Goal: Information Seeking & Learning: Learn about a topic

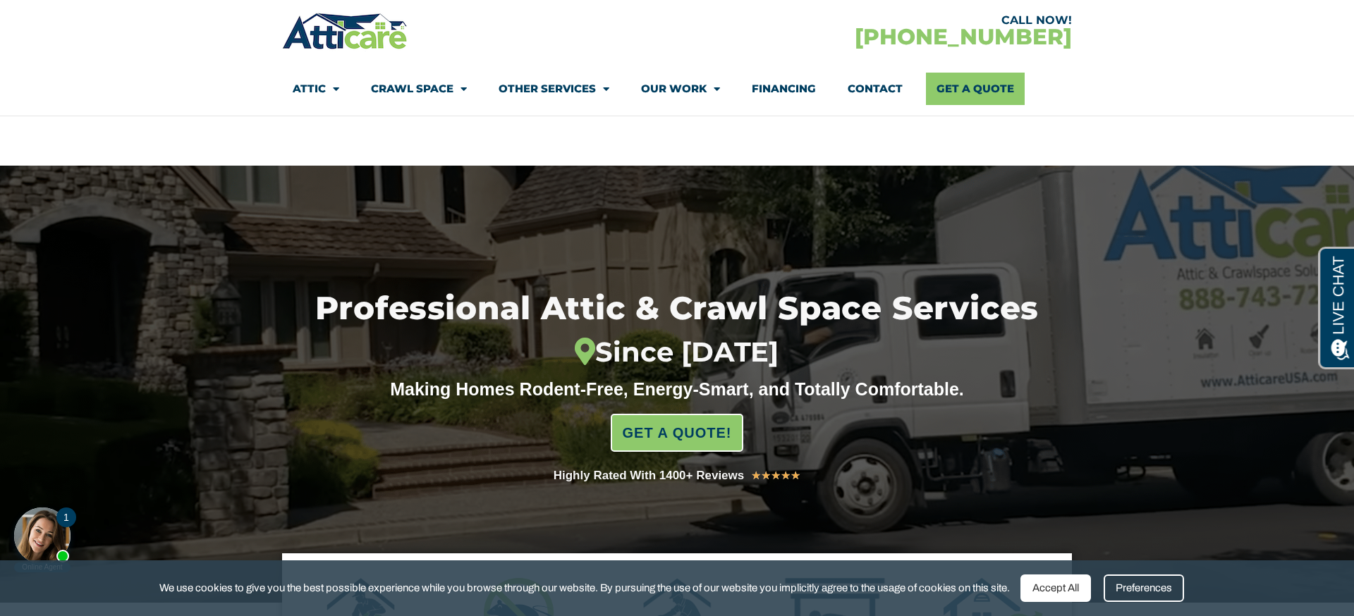
scroll to position [120, 0]
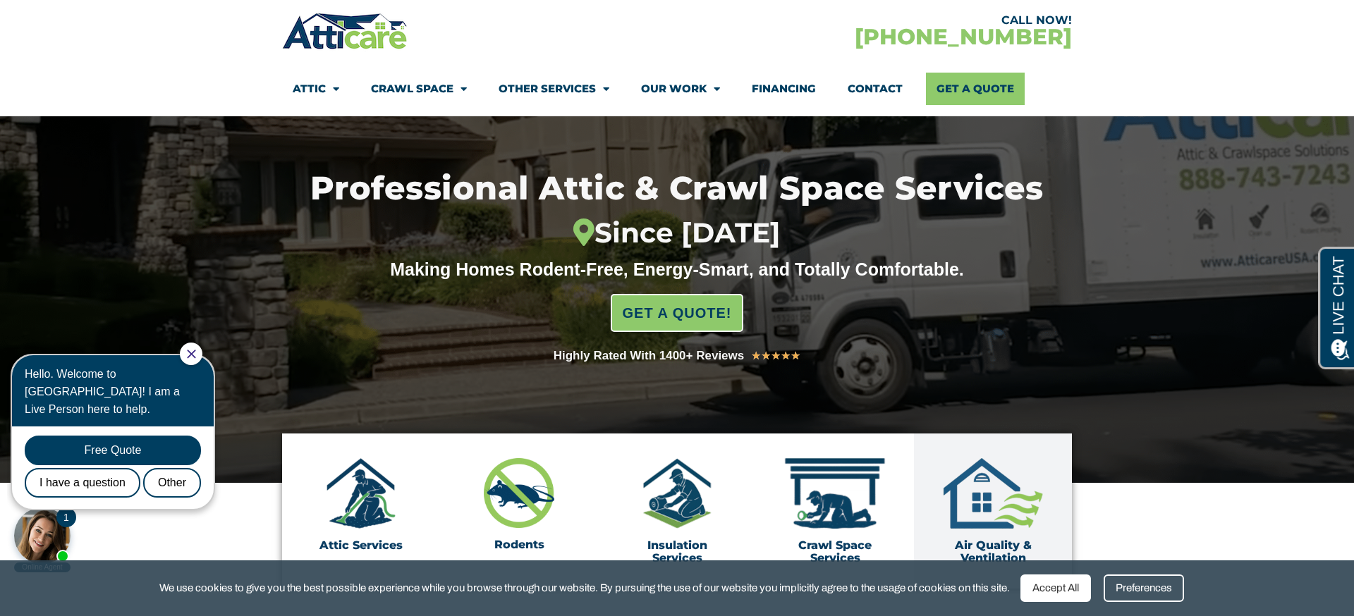
click at [1060, 586] on div "Accept All" at bounding box center [1055, 588] width 71 height 27
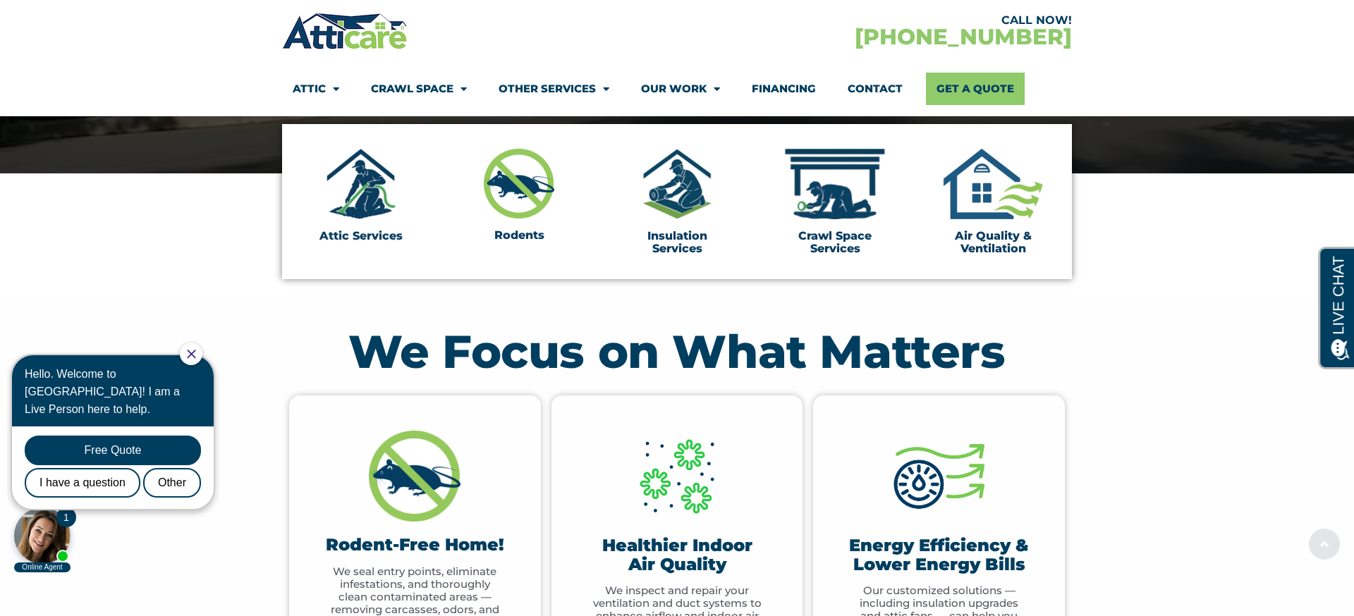
scroll to position [450, 0]
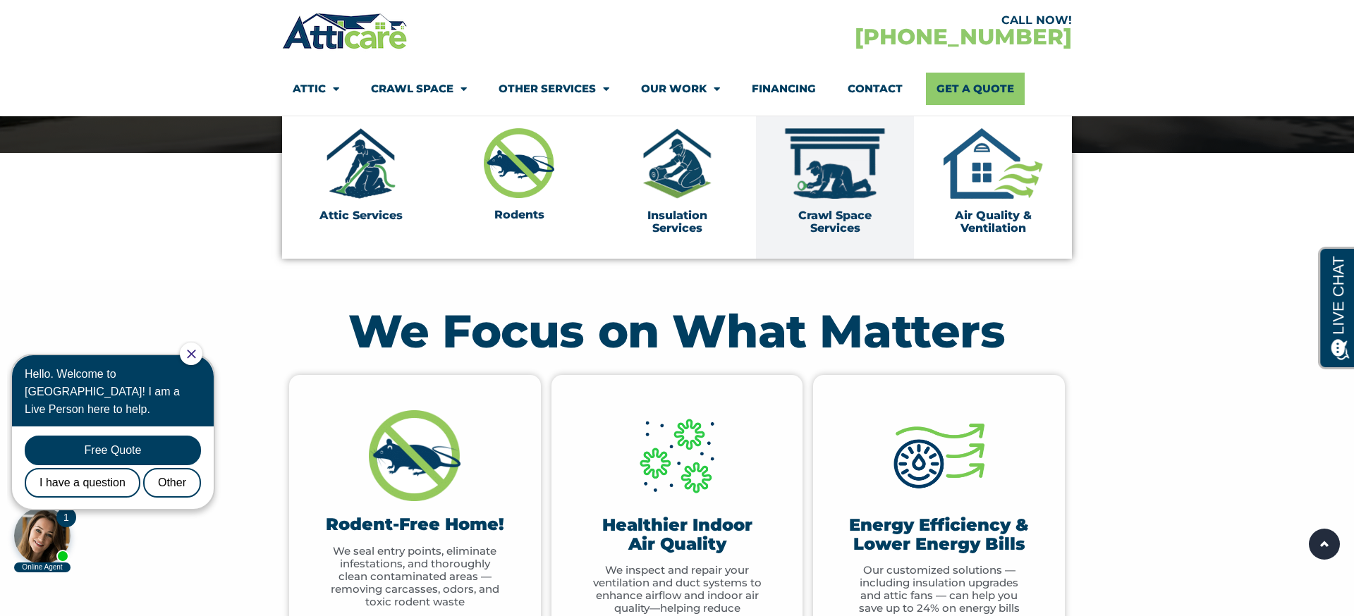
click at [814, 179] on img at bounding box center [835, 163] width 106 height 71
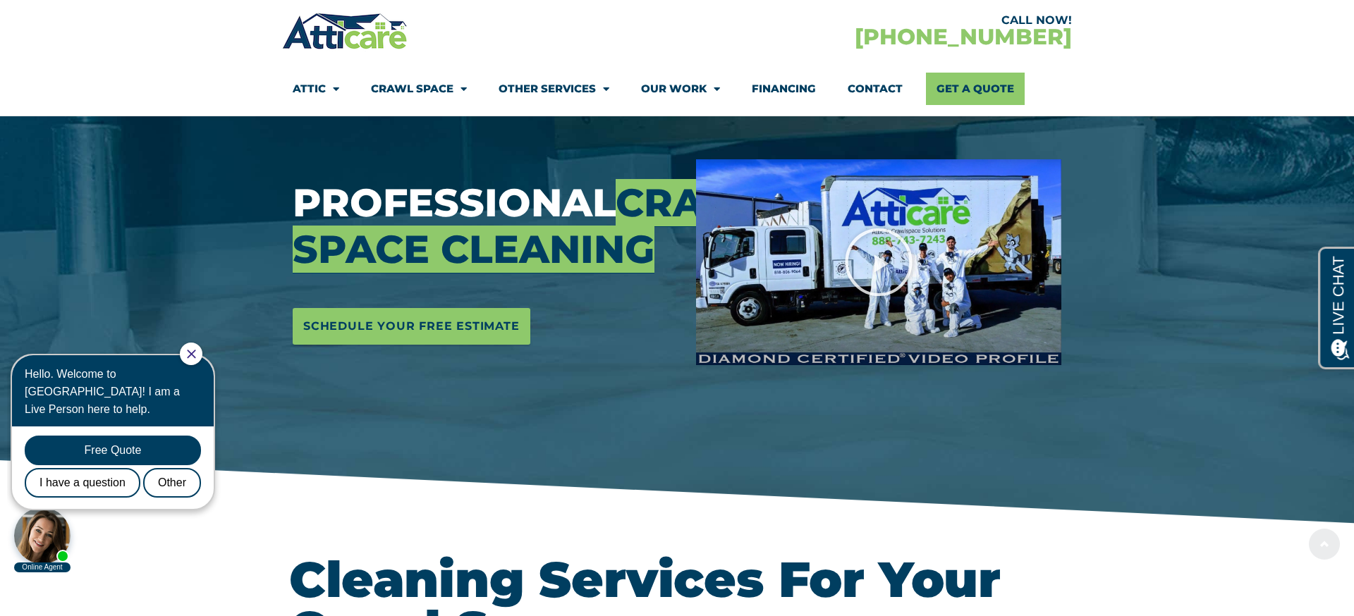
scroll to position [178, 0]
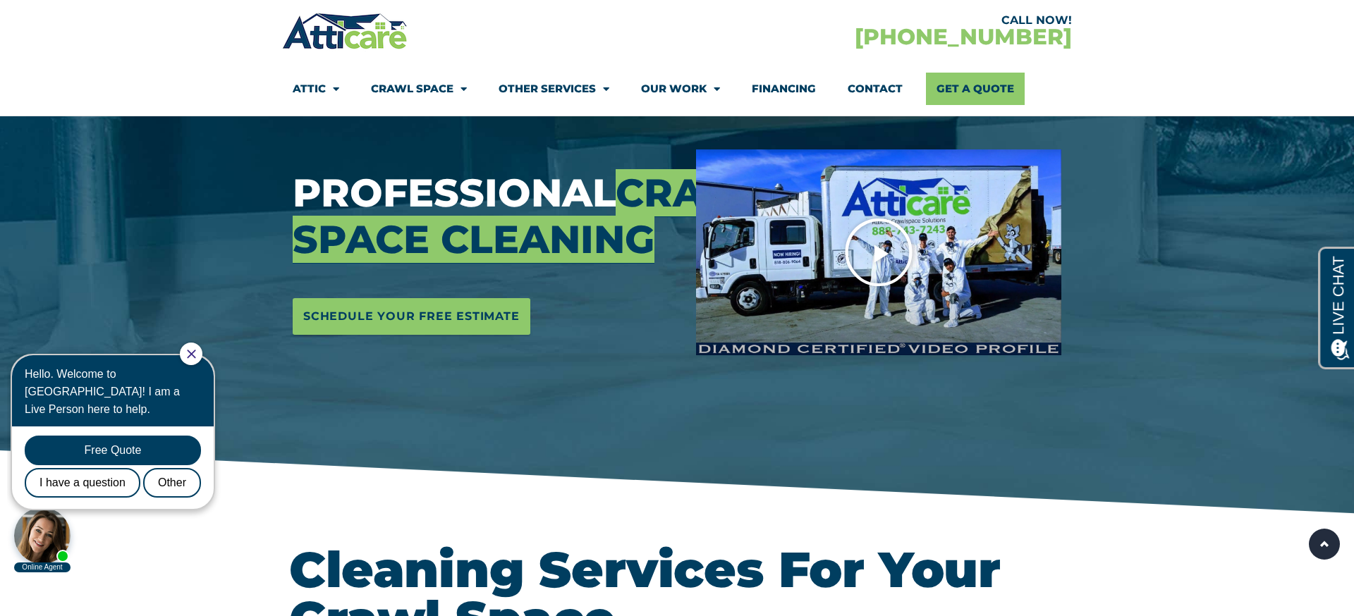
click at [885, 252] on icon "Play Video" at bounding box center [878, 252] width 71 height 71
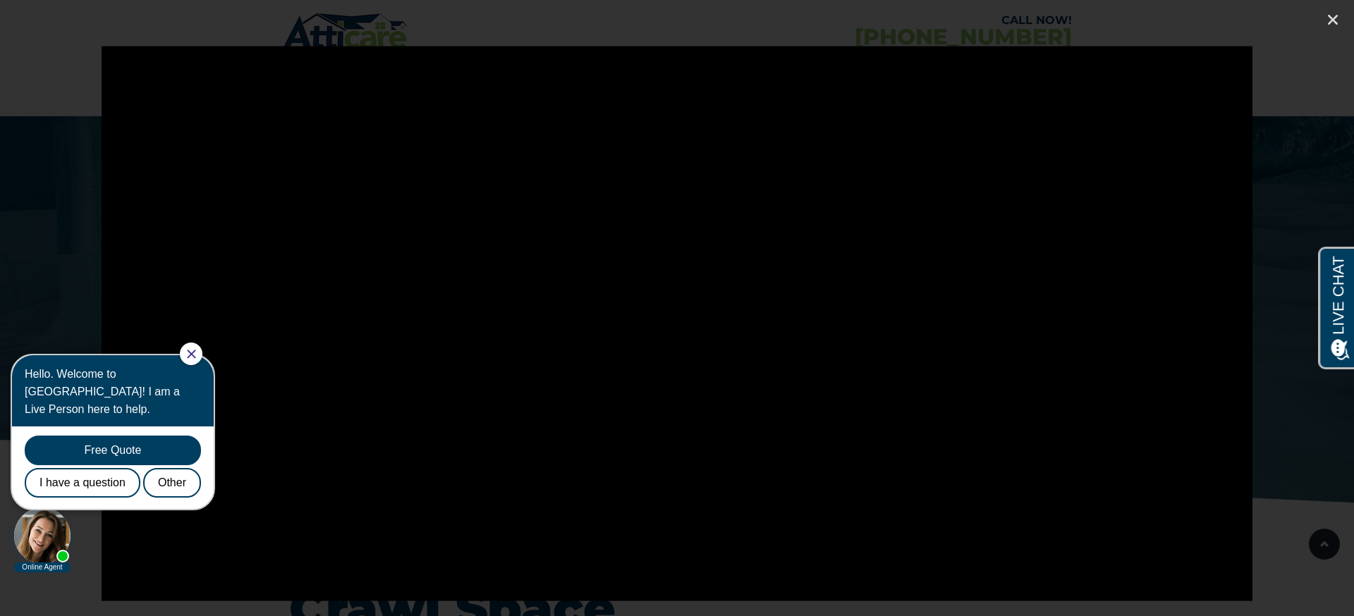
scroll to position [189, 0]
click at [214, 570] on body "1 Online Agent Close Hello. Welcome to [GEOGRAPHIC_DATA]! I am a Live Person he…" at bounding box center [120, 457] width 226 height 233
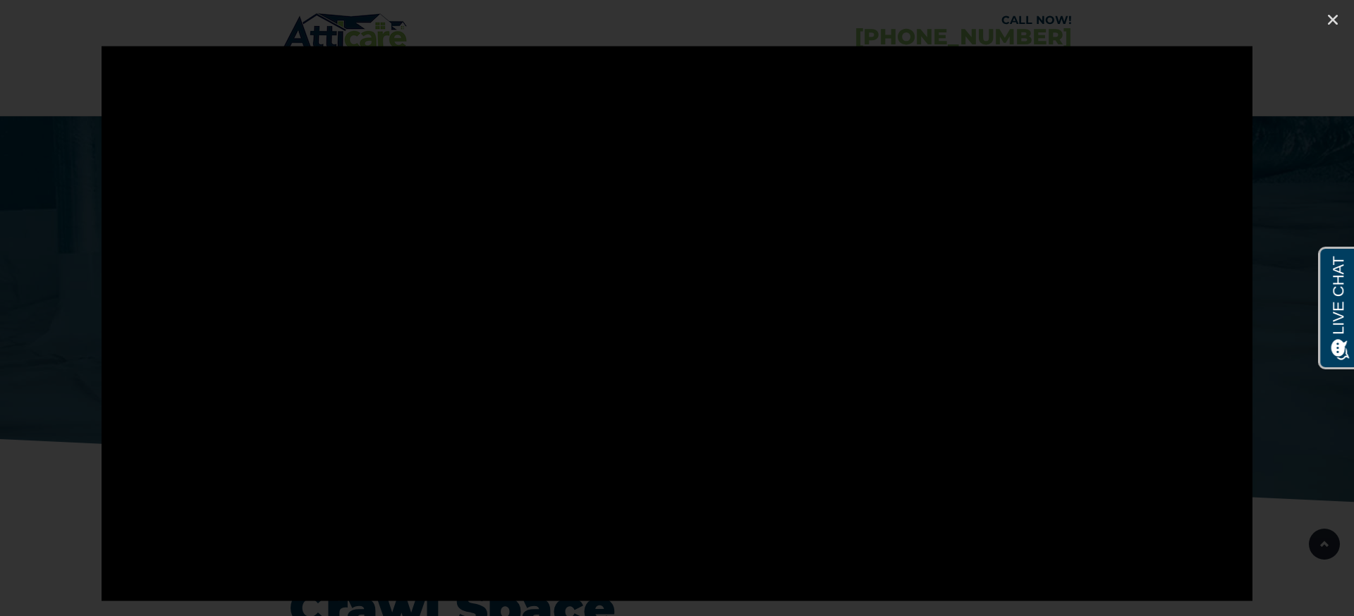
scroll to position [0, 0]
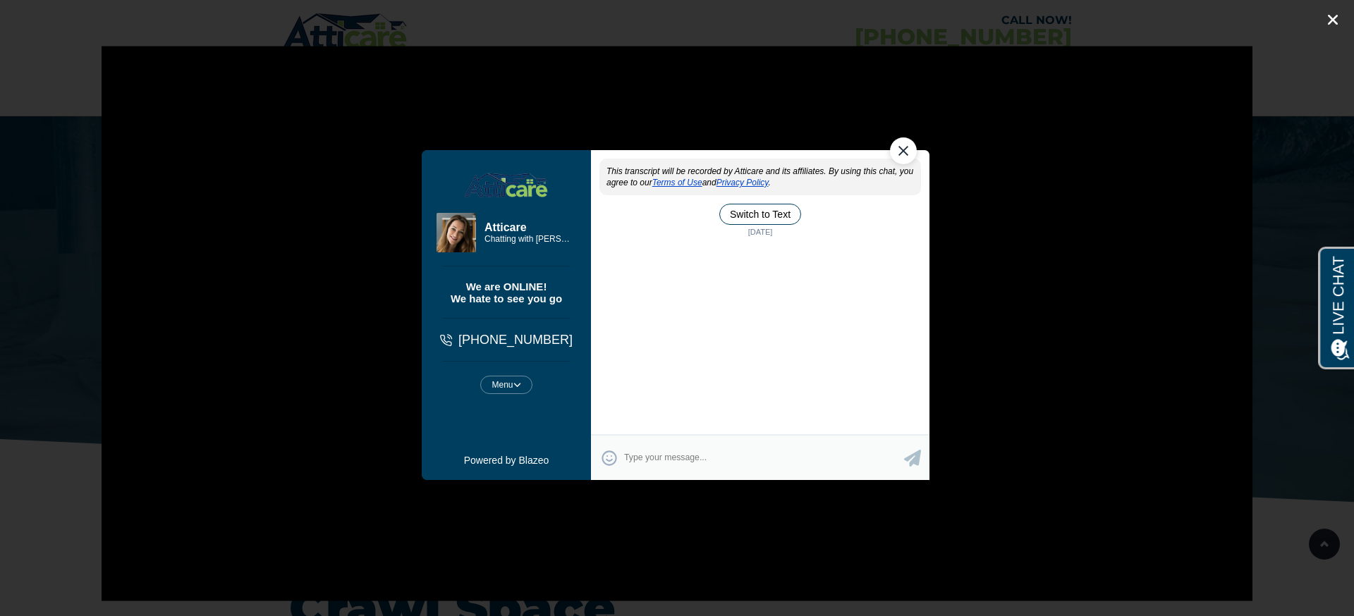
click at [1342, 18] on div at bounding box center [677, 308] width 1354 height 616
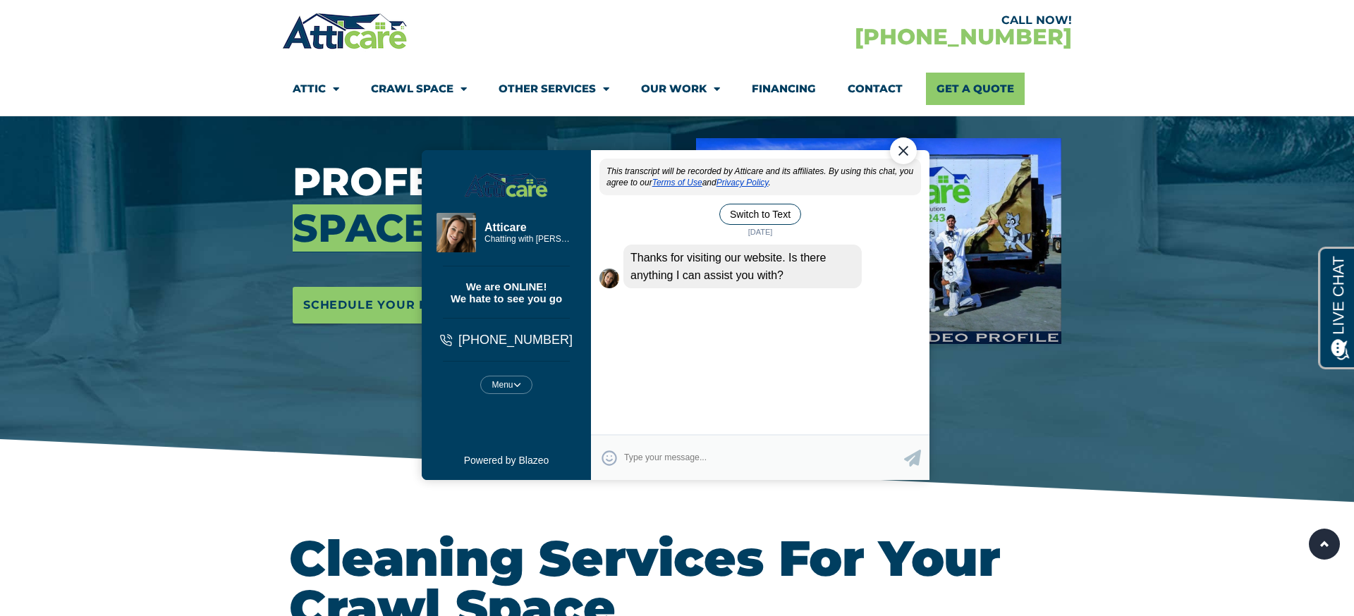
click at [901, 152] on div "Close Chat" at bounding box center [903, 150] width 27 height 27
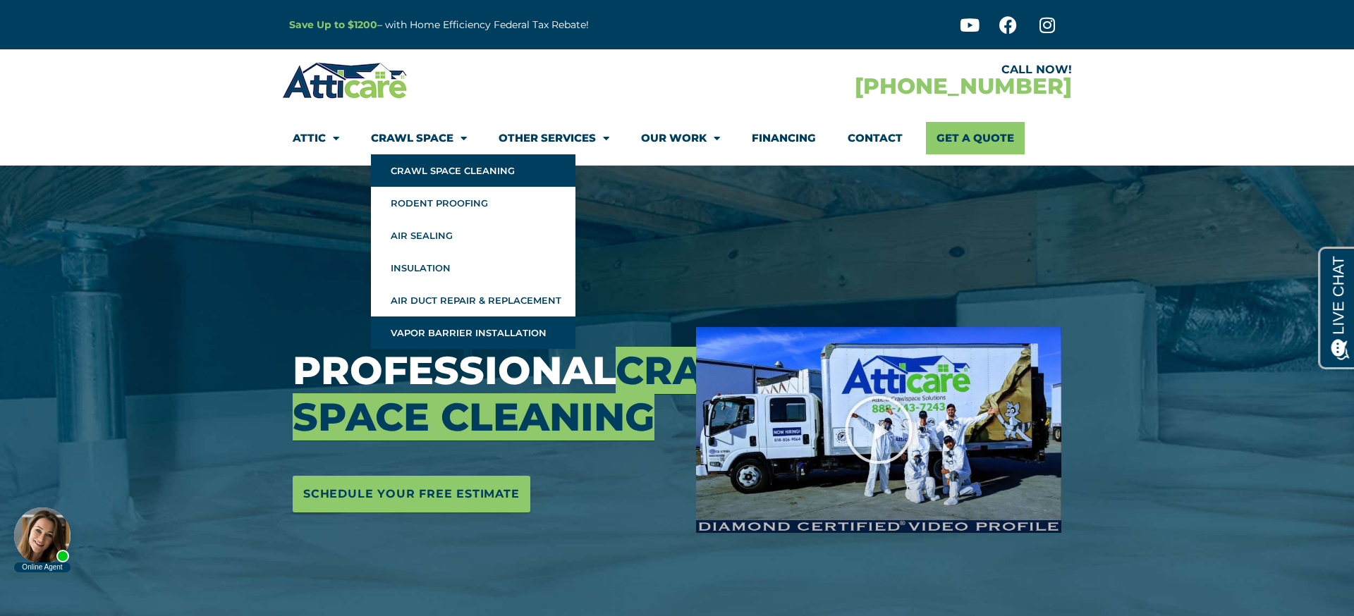
click at [467, 327] on link "Vapor Barrier Installation" at bounding box center [473, 333] width 204 height 32
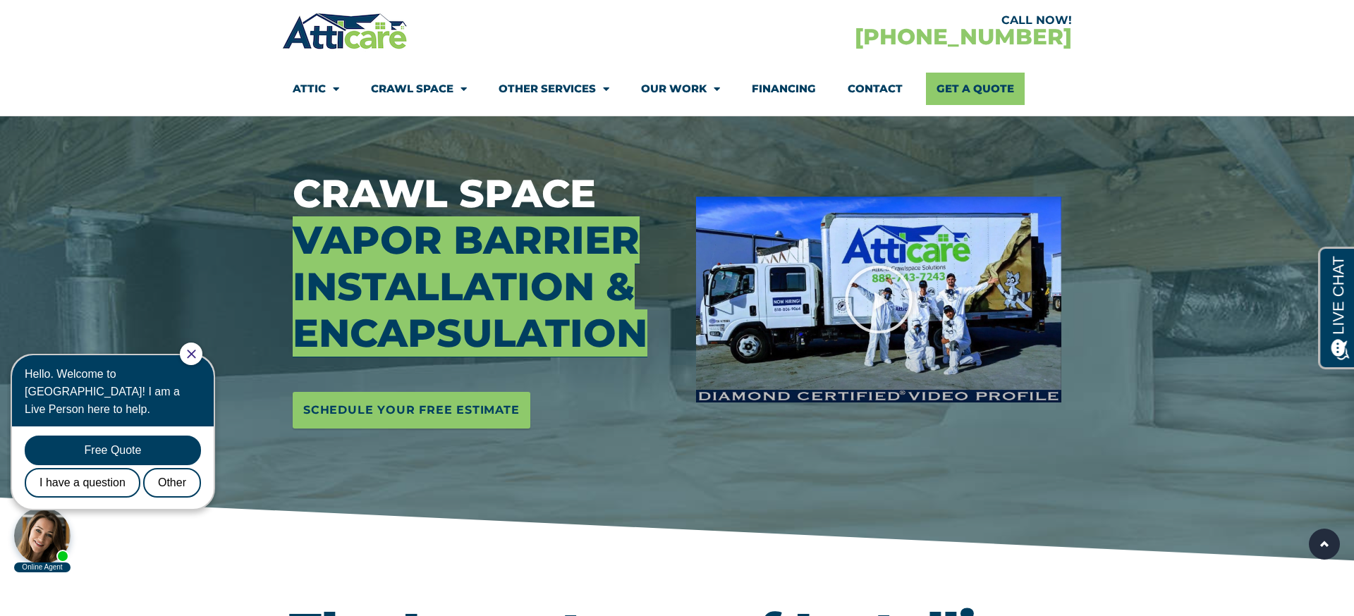
scroll to position [114, 0]
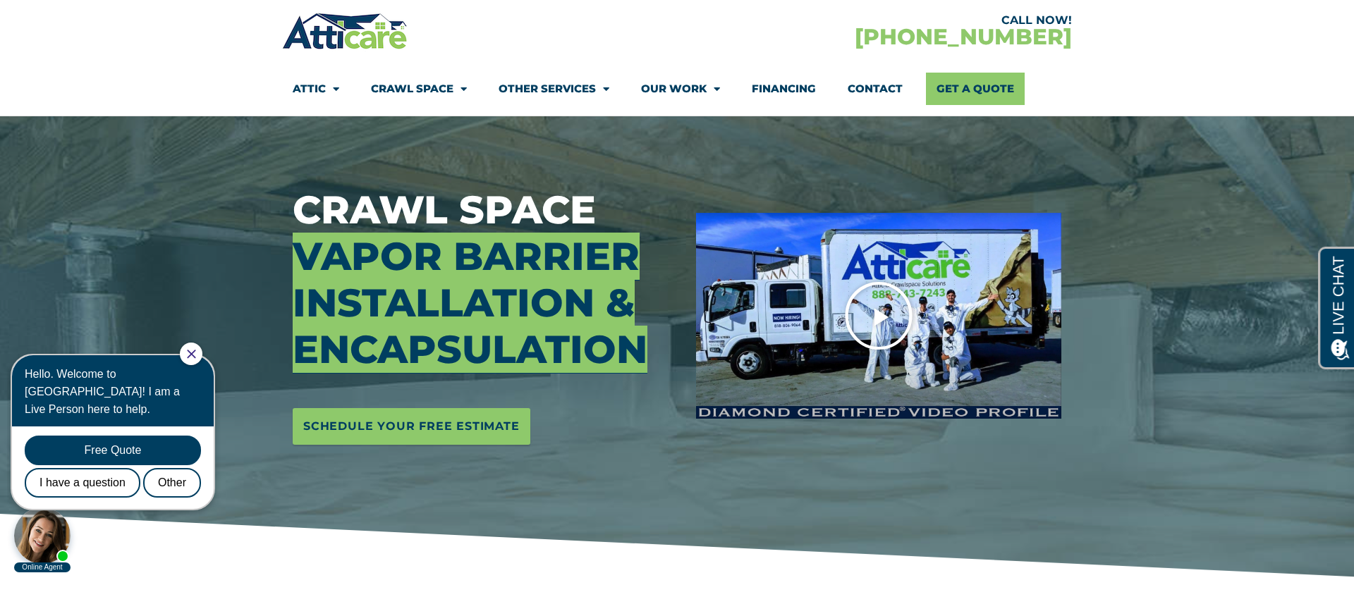
click at [889, 319] on icon "Play Video" at bounding box center [878, 316] width 71 height 71
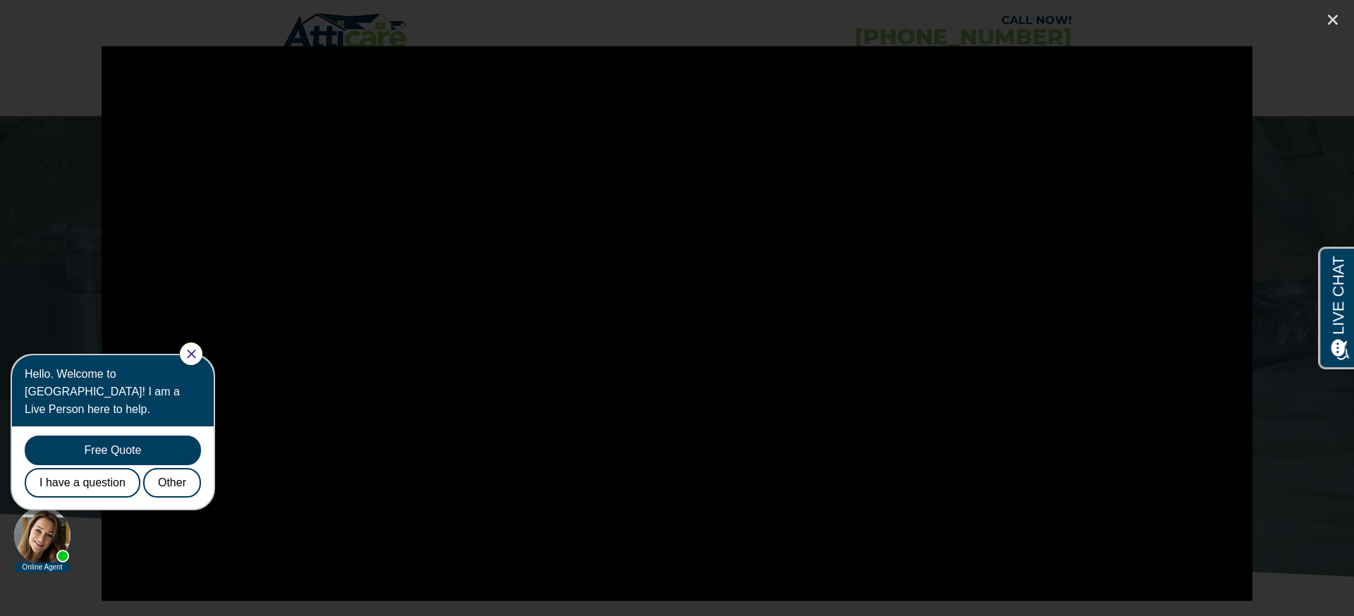
click at [217, 573] on body "Online Agent Close Hello. Welcome to Atticare! I am a Live Person here to help." at bounding box center [120, 457] width 226 height 233
click at [220, 570] on body "Online Agent Close Hello. Welcome to Atticare! I am a Live Person here to help." at bounding box center [120, 457] width 226 height 233
click at [1328, 20] on icon "Close (Esc)" at bounding box center [1333, 20] width 14 height 14
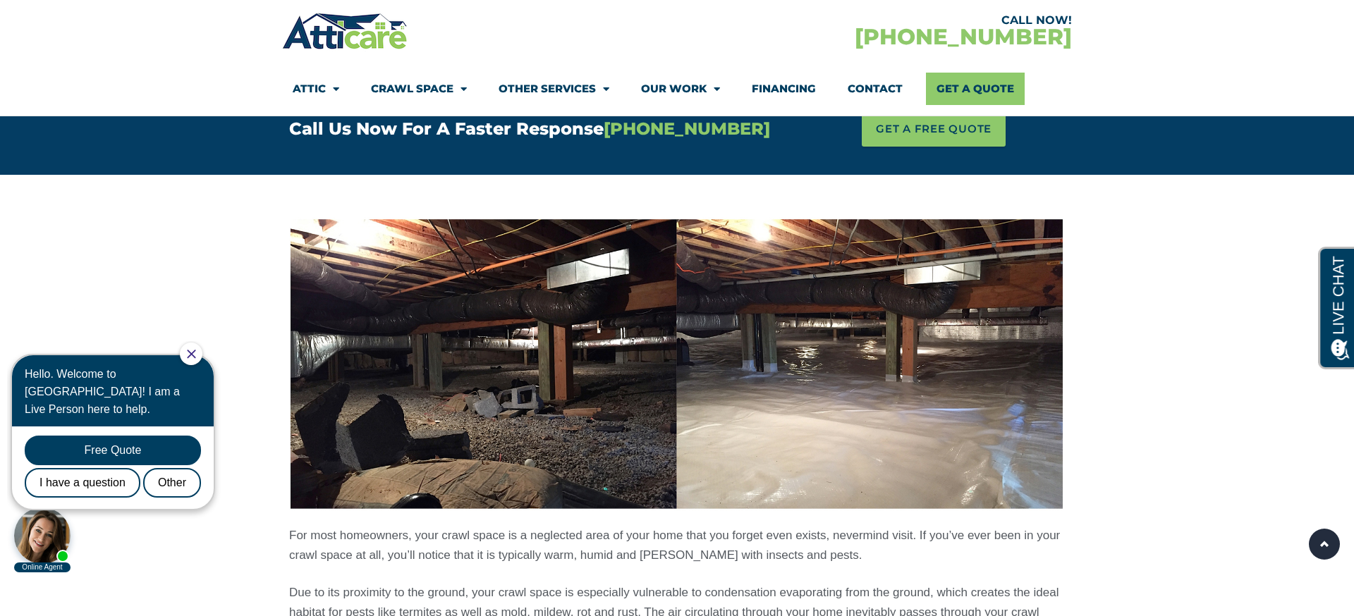
scroll to position [993, 0]
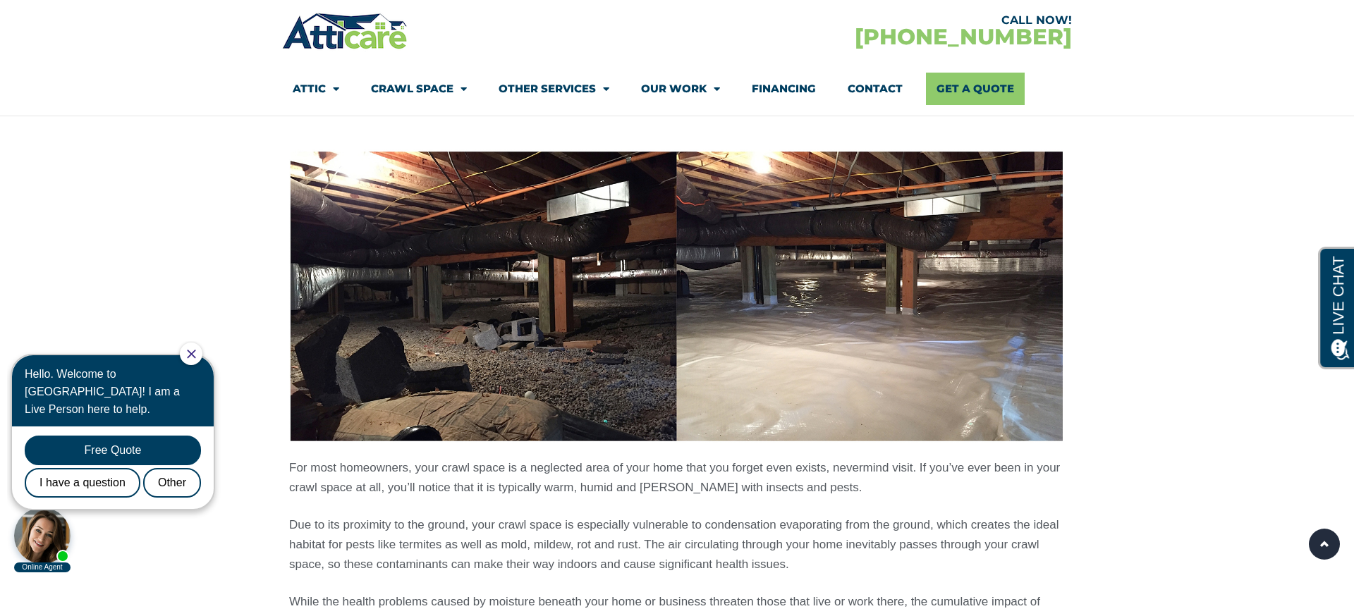
click at [971, 331] on img at bounding box center [677, 296] width 776 height 295
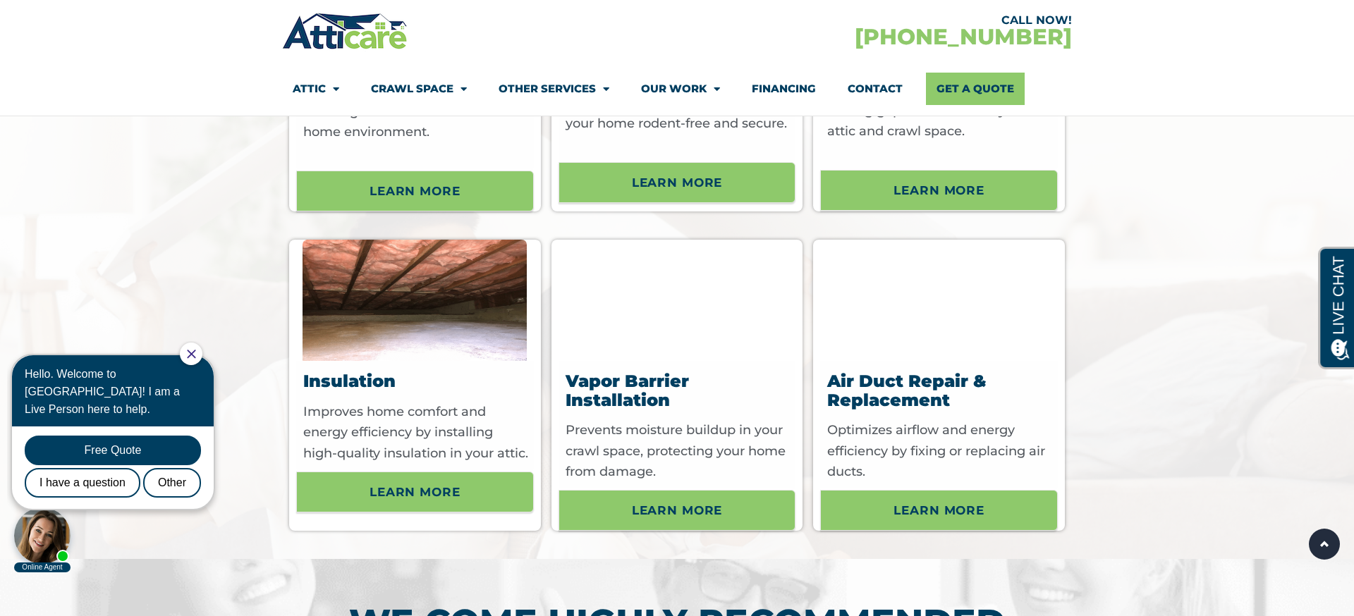
scroll to position [5471, 0]
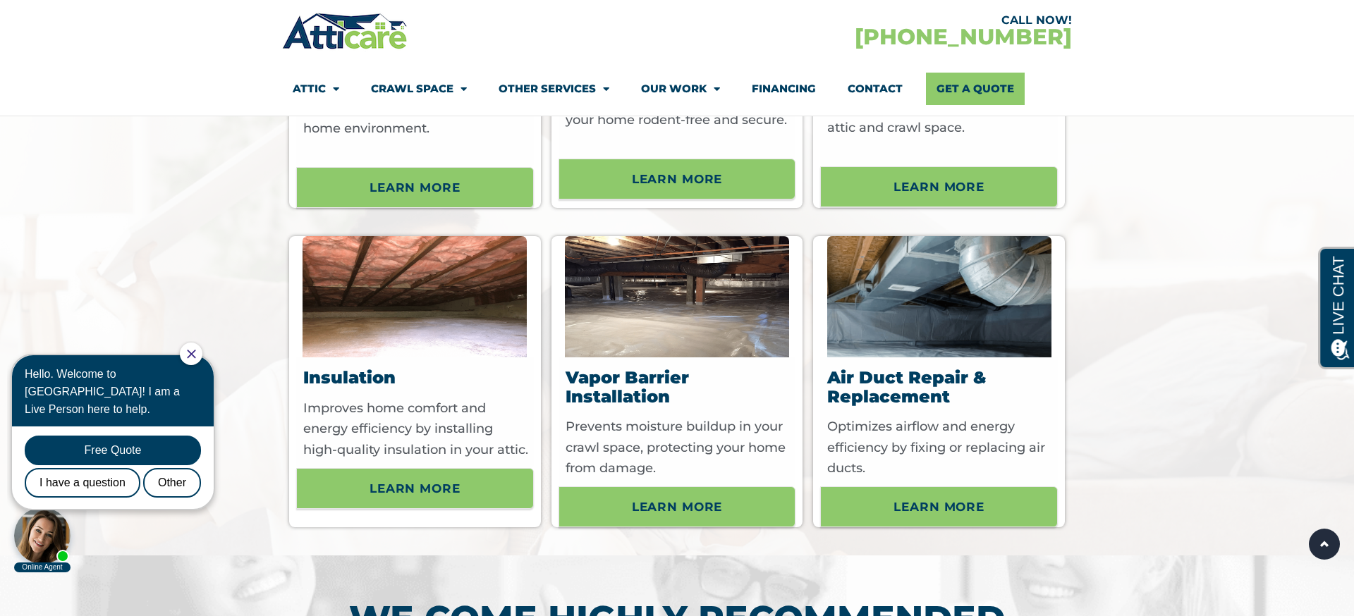
click at [630, 314] on img at bounding box center [677, 296] width 224 height 121
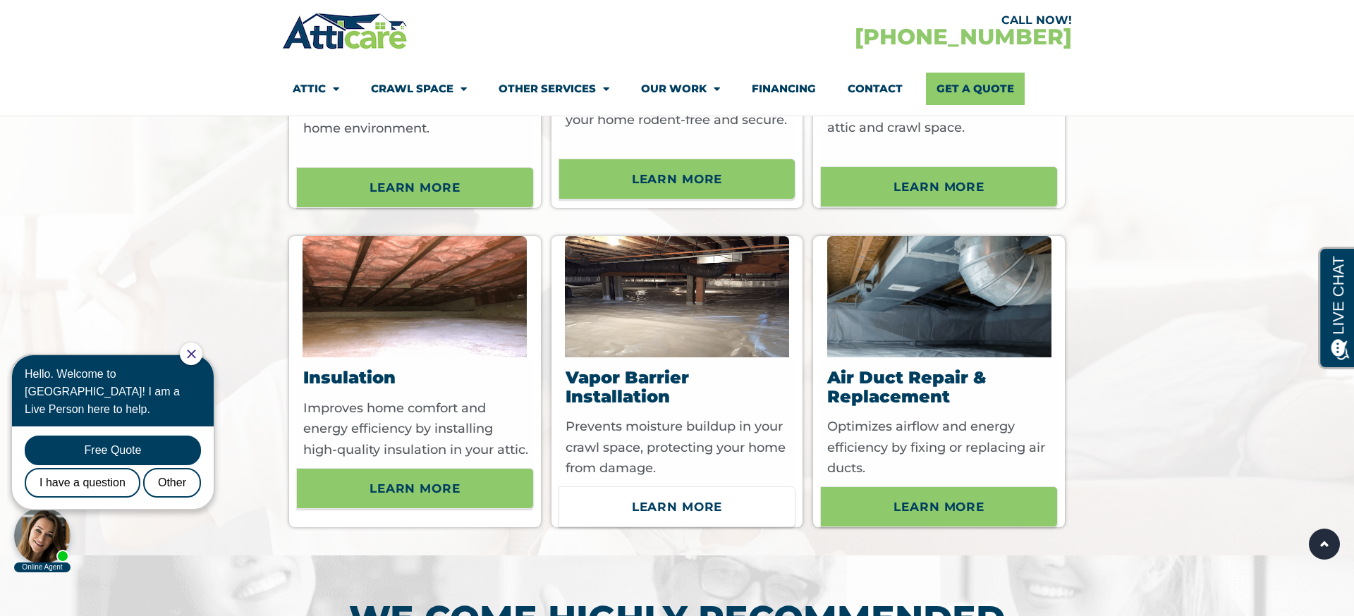
click at [675, 513] on span "Learn More" at bounding box center [677, 507] width 91 height 24
